Goal: Transaction & Acquisition: Book appointment/travel/reservation

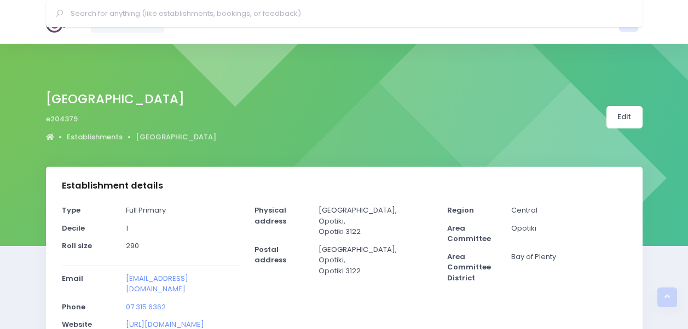
select select "5"
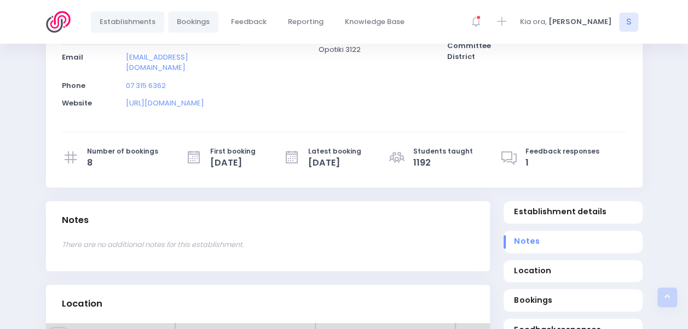
click at [189, 19] on span "Bookings" at bounding box center [193, 21] width 33 height 11
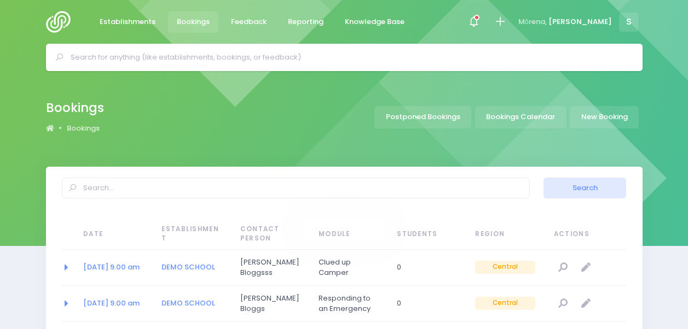
select select "20"
click at [506, 15] on icon at bounding box center [500, 21] width 13 height 13
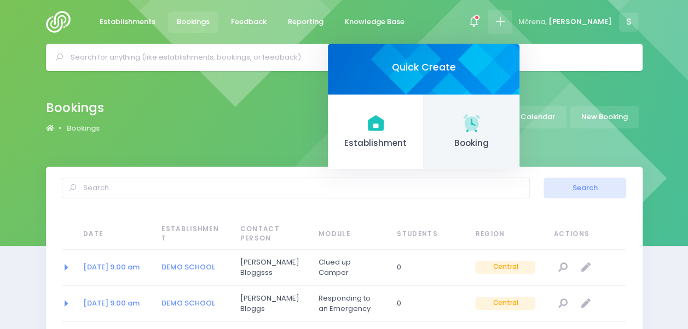
click at [482, 132] on icon at bounding box center [471, 122] width 21 height 21
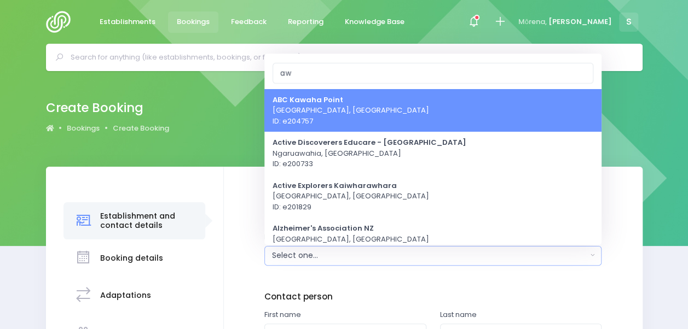
type input "a"
type input "Apanui"
click at [392, 120] on link "Apanui School Whakatane, Central Region ID: e201505" at bounding box center [432, 110] width 337 height 43
select select "201505"
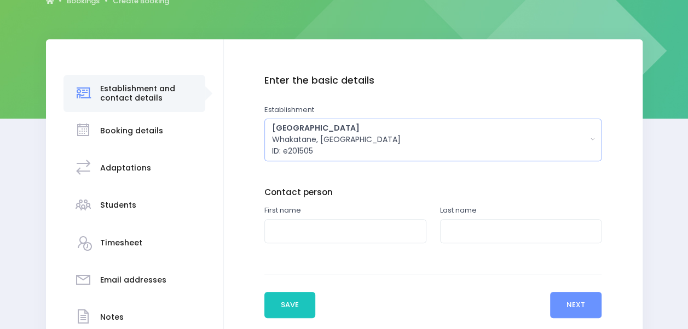
scroll to position [129, 0]
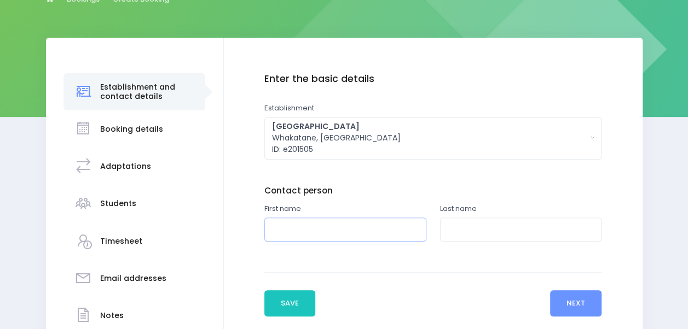
click at [341, 229] on input "text" at bounding box center [345, 230] width 162 height 25
type input "Esther"
click at [449, 226] on input "text" at bounding box center [521, 230] width 162 height 25
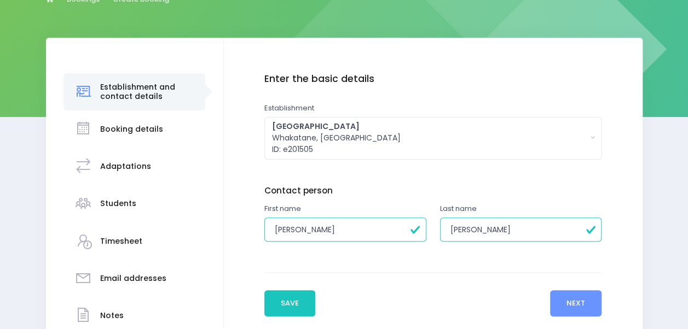
drag, startPoint x: 501, startPoint y: 224, endPoint x: 457, endPoint y: 231, distance: 44.4
click at [457, 231] on input "Neilsen" at bounding box center [521, 230] width 162 height 25
type input "Nielsen"
click at [577, 305] on button "Next" at bounding box center [576, 304] width 52 height 26
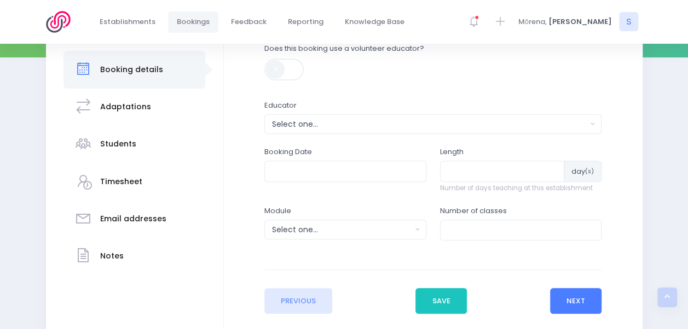
scroll to position [190, 0]
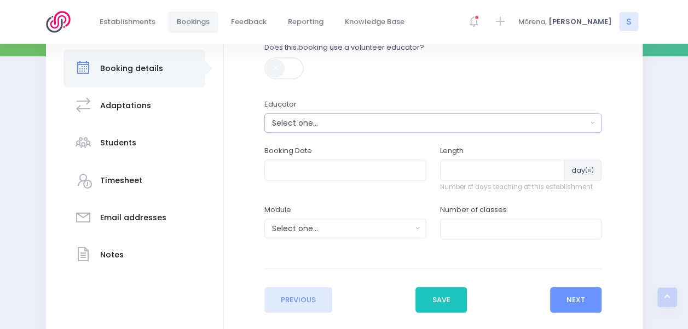
click at [366, 121] on div "Select one..." at bounding box center [429, 123] width 315 height 11
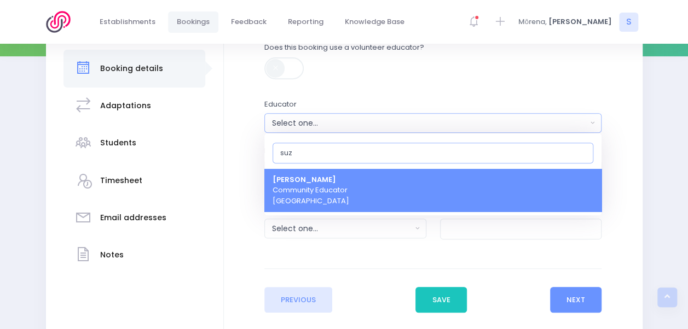
type input "suz"
click at [352, 188] on link "Suzanne Woods Community Educator Central Region" at bounding box center [432, 190] width 337 height 43
select select "129998"
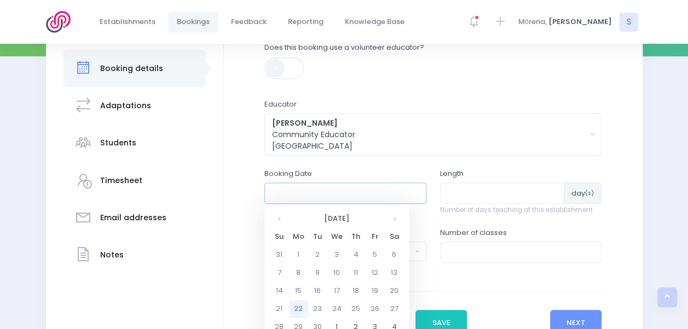
click at [343, 188] on input "text" at bounding box center [345, 193] width 162 height 21
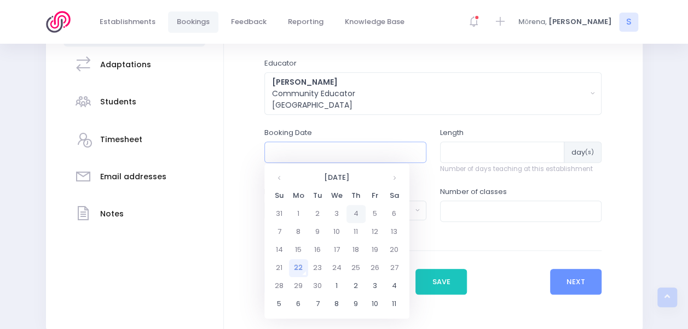
scroll to position [231, 0]
click at [298, 303] on td "6" at bounding box center [298, 304] width 19 height 18
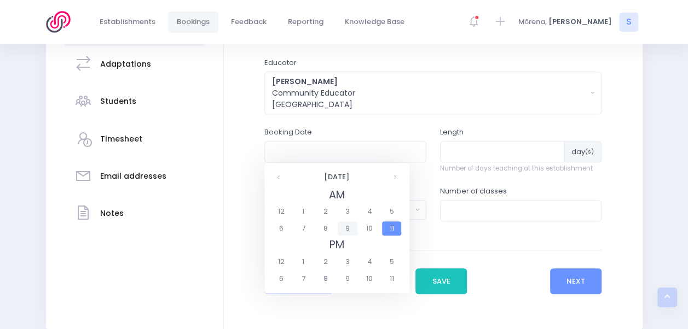
click at [347, 224] on span "9" at bounding box center [347, 229] width 19 height 14
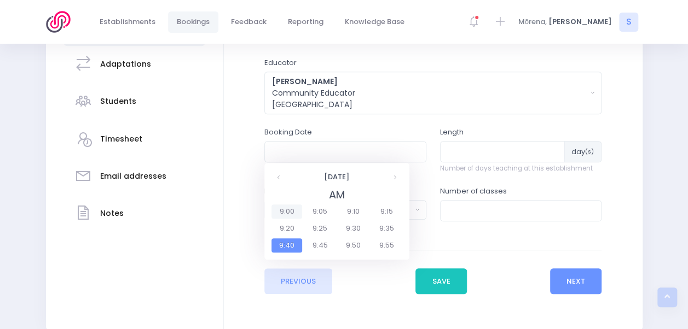
click at [293, 210] on span "9:00" at bounding box center [286, 212] width 31 height 14
type input "06/10/2025 09:00 AM"
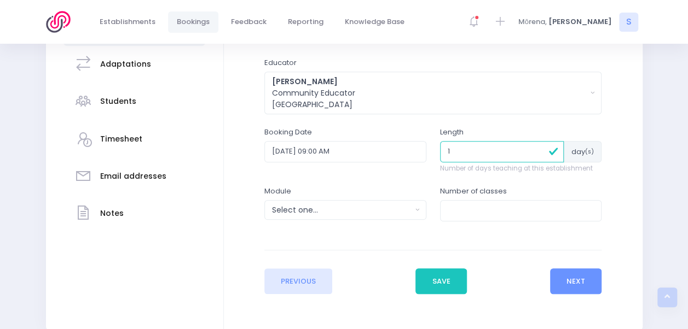
click at [552, 149] on input "1" at bounding box center [502, 151] width 124 height 21
click at [538, 147] on input "2" at bounding box center [502, 151] width 124 height 21
click at [538, 148] on input "3" at bounding box center [502, 151] width 124 height 21
type input "4"
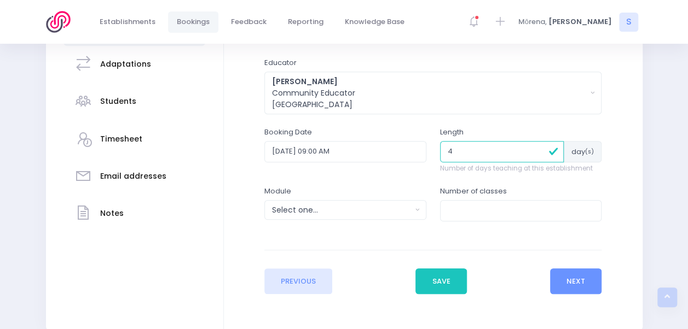
click at [538, 148] on input "4" at bounding box center [502, 151] width 124 height 21
click at [494, 202] on input "number" at bounding box center [521, 210] width 162 height 21
type input "19"
click at [387, 211] on div "Select one..." at bounding box center [342, 210] width 140 height 11
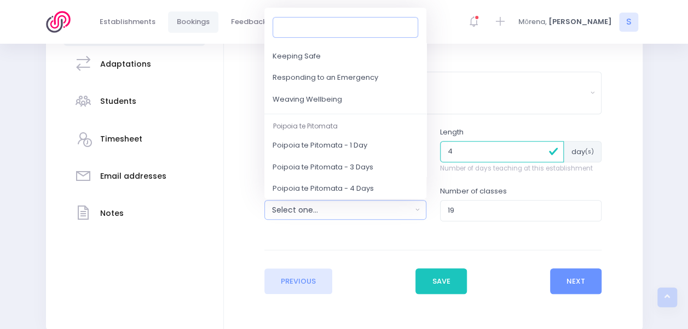
scroll to position [143, 0]
click at [379, 81] on link "Responding to an Emergency" at bounding box center [345, 79] width 162 height 22
select select "Responding to an Emergency"
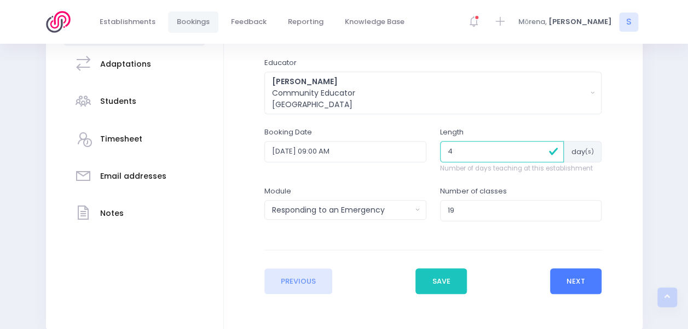
click at [581, 276] on button "Next" at bounding box center [576, 282] width 52 height 26
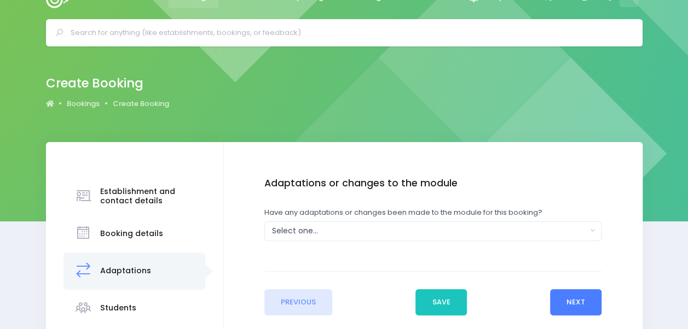
scroll to position [0, 0]
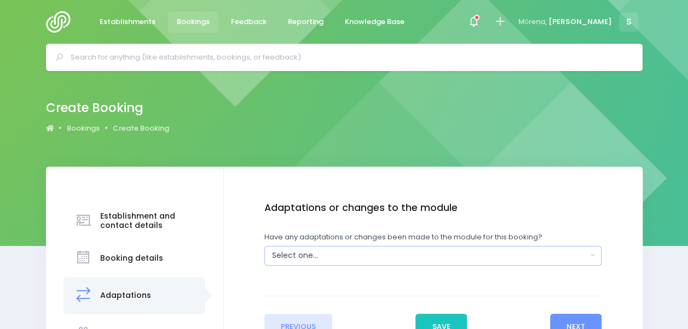
click at [387, 249] on button "Select one..." at bounding box center [432, 256] width 337 height 20
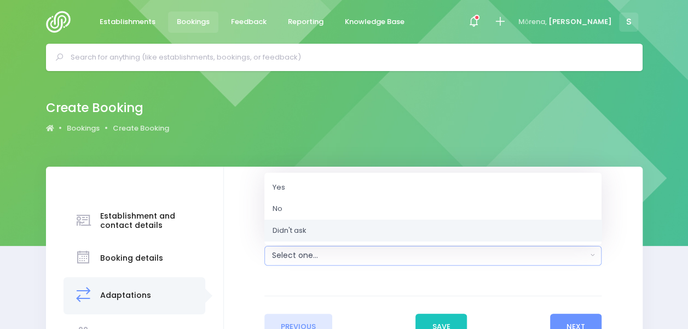
click at [379, 230] on link "Didn't ask" at bounding box center [432, 230] width 337 height 22
select select "Unknown"
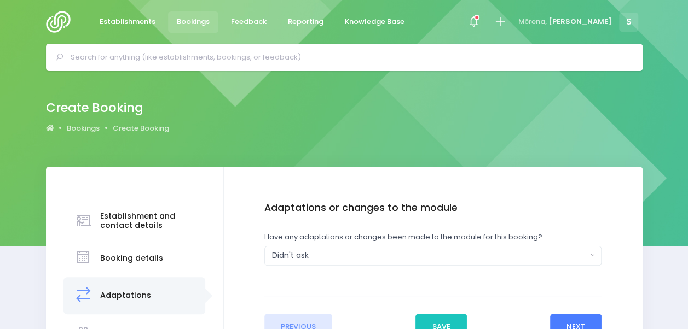
click at [578, 320] on button "Next" at bounding box center [576, 327] width 52 height 26
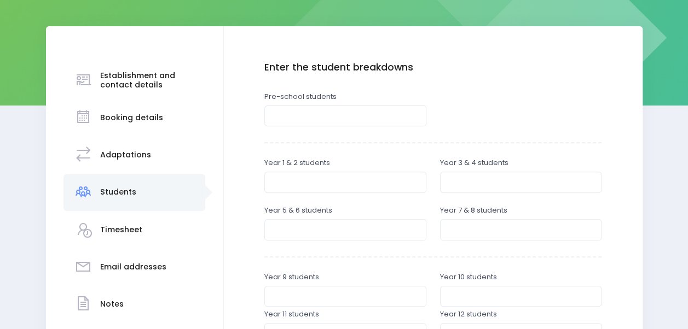
scroll to position [143, 0]
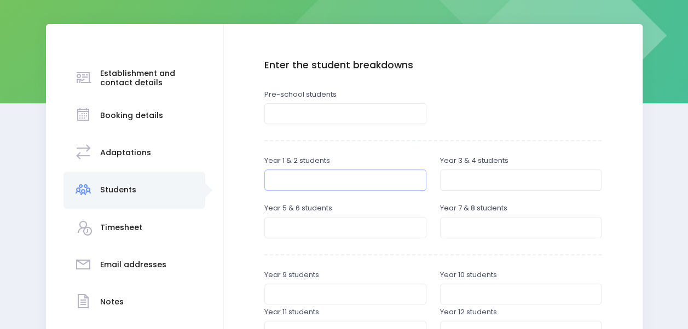
click at [340, 183] on input "number" at bounding box center [345, 180] width 162 height 21
type input "178"
click at [468, 184] on input "number" at bounding box center [521, 180] width 162 height 21
type input "127"
click at [384, 230] on input "number" at bounding box center [345, 227] width 162 height 21
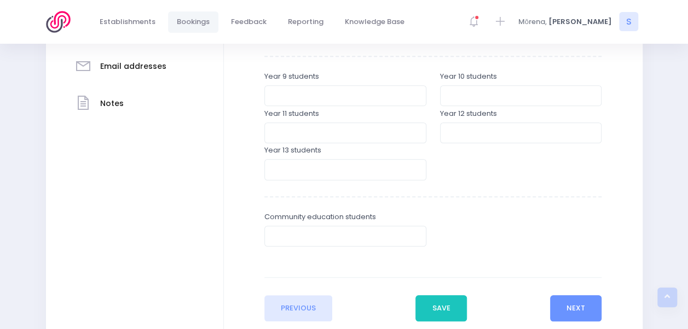
scroll to position [418, 0]
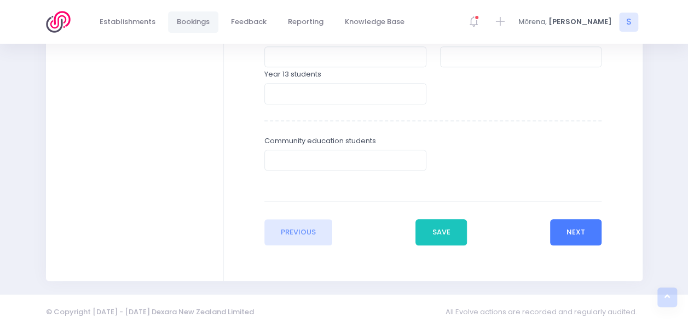
type input "133"
click at [583, 240] on button "Next" at bounding box center [576, 232] width 52 height 26
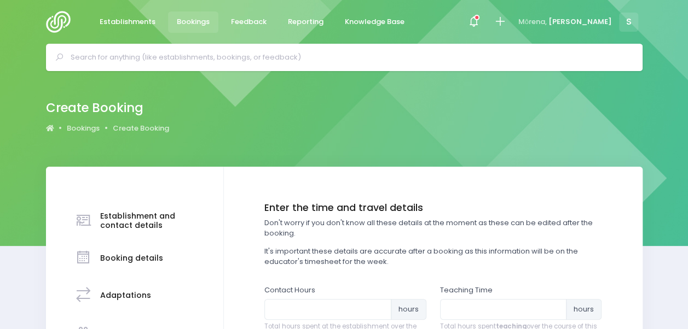
scroll to position [101, 0]
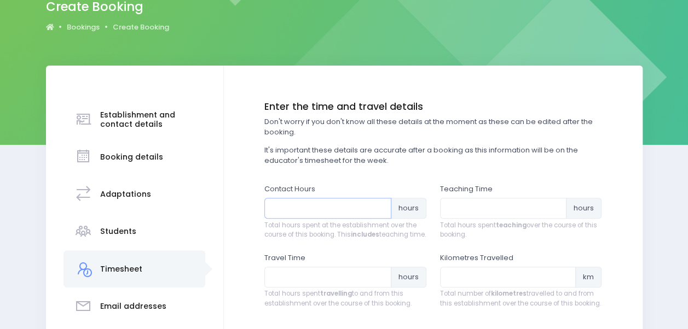
click at [329, 211] on input "number" at bounding box center [327, 208] width 127 height 21
type input "24"
click at [463, 212] on input "number" at bounding box center [503, 208] width 127 height 21
type input "17"
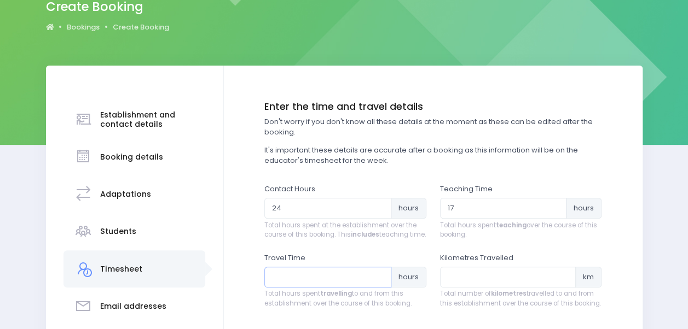
click at [345, 288] on input "number" at bounding box center [327, 277] width 127 height 21
click at [383, 282] on input "0.25" at bounding box center [327, 277] width 127 height 21
click at [380, 283] on input "0.5" at bounding box center [327, 277] width 127 height 21
click at [378, 288] on input "0.25" at bounding box center [327, 277] width 127 height 21
click at [380, 283] on input "0.5" at bounding box center [327, 277] width 127 height 21
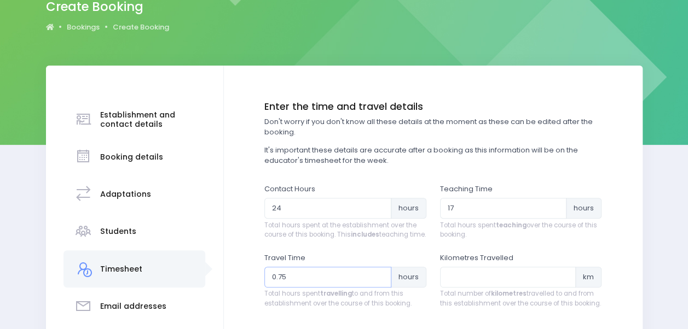
click at [380, 283] on input "0.75" at bounding box center [327, 277] width 127 height 21
click at [380, 283] on input "1" at bounding box center [327, 277] width 127 height 21
click at [380, 283] on input "1.25" at bounding box center [327, 277] width 127 height 21
type input "1"
click at [379, 288] on input "1" at bounding box center [327, 277] width 127 height 21
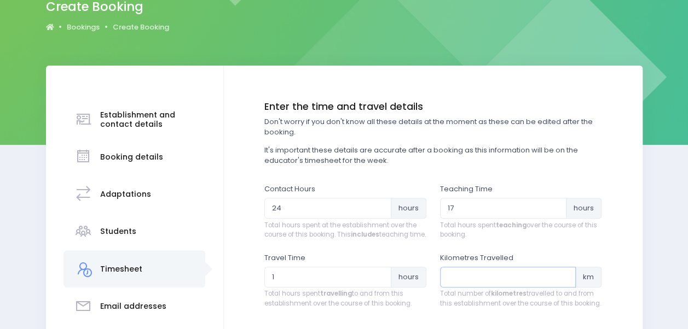
click at [453, 287] on input "number" at bounding box center [508, 277] width 136 height 21
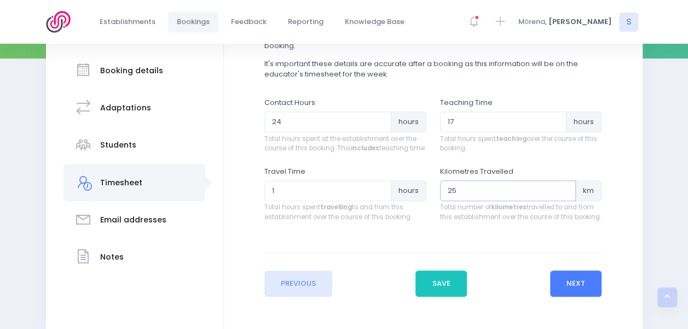
type input "25"
click at [570, 297] on button "Next" at bounding box center [576, 284] width 52 height 26
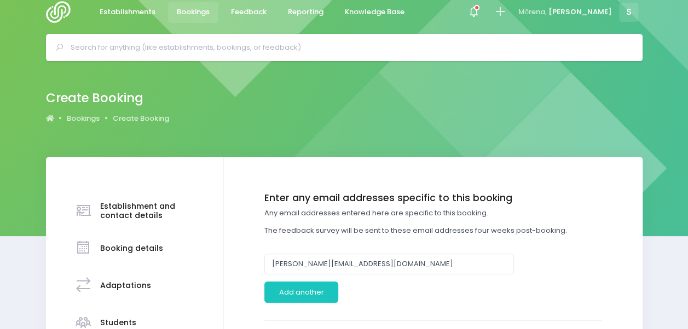
scroll to position [0, 0]
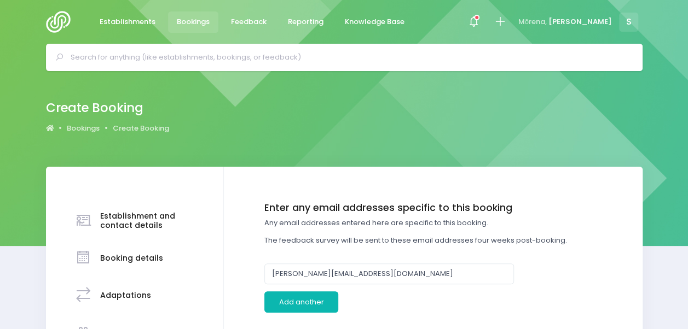
click at [302, 301] on button "Add another" at bounding box center [301, 302] width 74 height 21
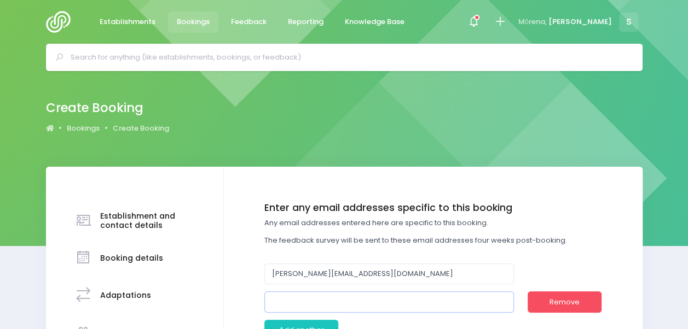
click at [305, 304] on input "email" at bounding box center [389, 302] width 250 height 21
type input "e"
paste input "esther.nielsen@apanui.school.nz"
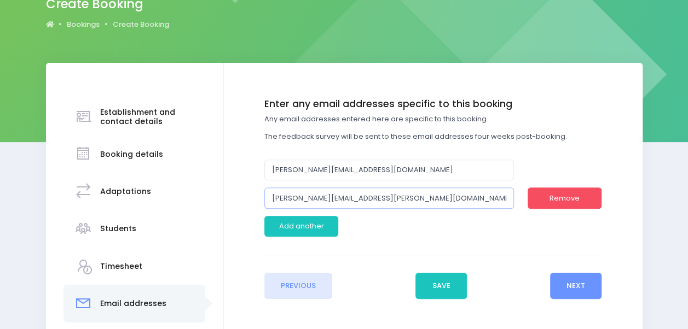
scroll to position [106, 0]
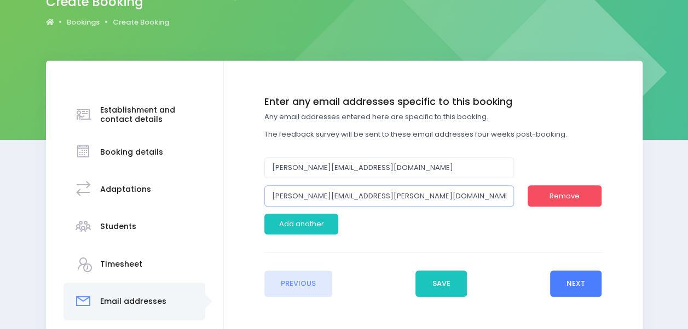
type input "esther.nielsen@apanui.school.nz"
click at [575, 278] on button "Next" at bounding box center [576, 284] width 52 height 26
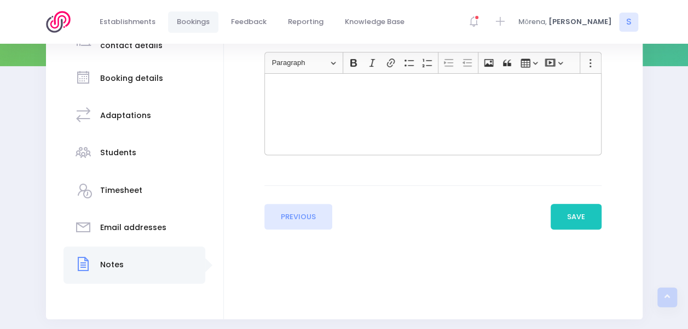
scroll to position [183, 0]
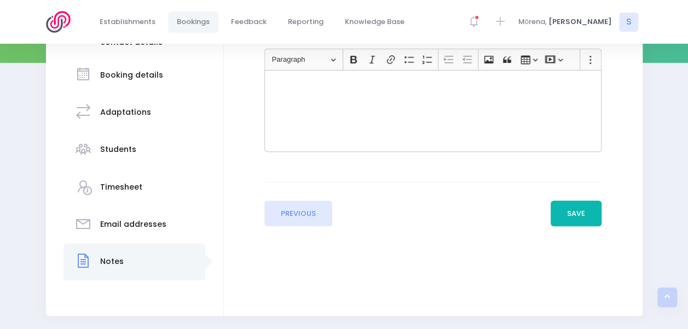
click at [570, 215] on button "Save" at bounding box center [576, 214] width 51 height 26
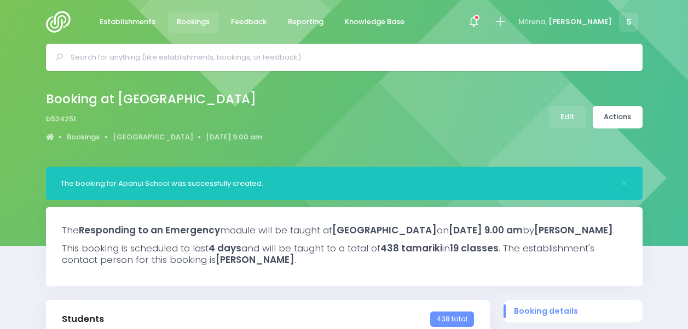
select select "5"
click at [628, 109] on link "Actions" at bounding box center [618, 117] width 50 height 22
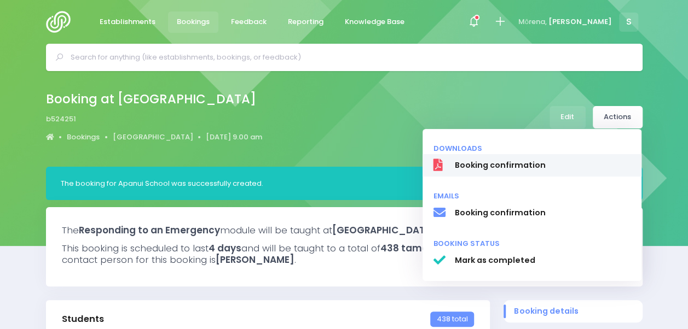
click at [537, 166] on span "Booking confirmation" at bounding box center [542, 165] width 176 height 11
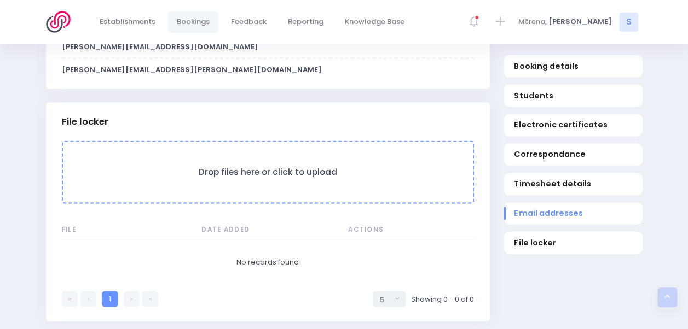
scroll to position [1113, 0]
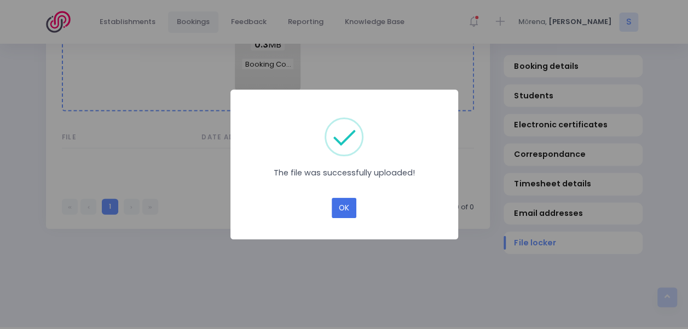
click at [343, 206] on button "OK" at bounding box center [344, 208] width 25 height 21
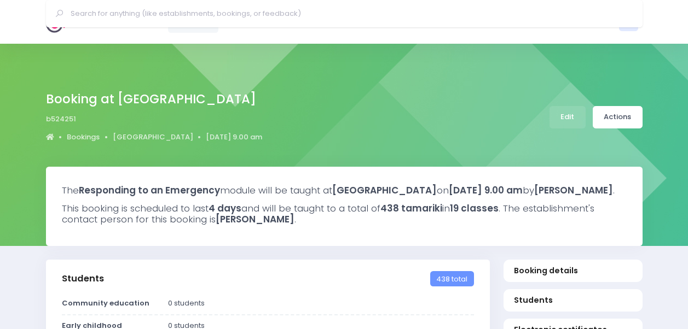
select select "5"
